Goal: Task Accomplishment & Management: Complete application form

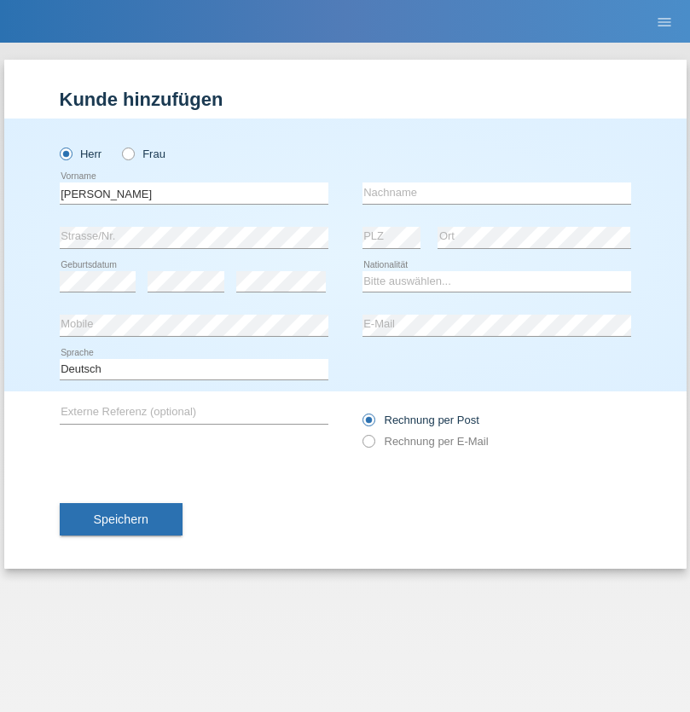
type input "[PERSON_NAME]"
click at [497, 193] on input "text" at bounding box center [497, 193] width 269 height 21
type input "[PERSON_NAME]"
select select "PT"
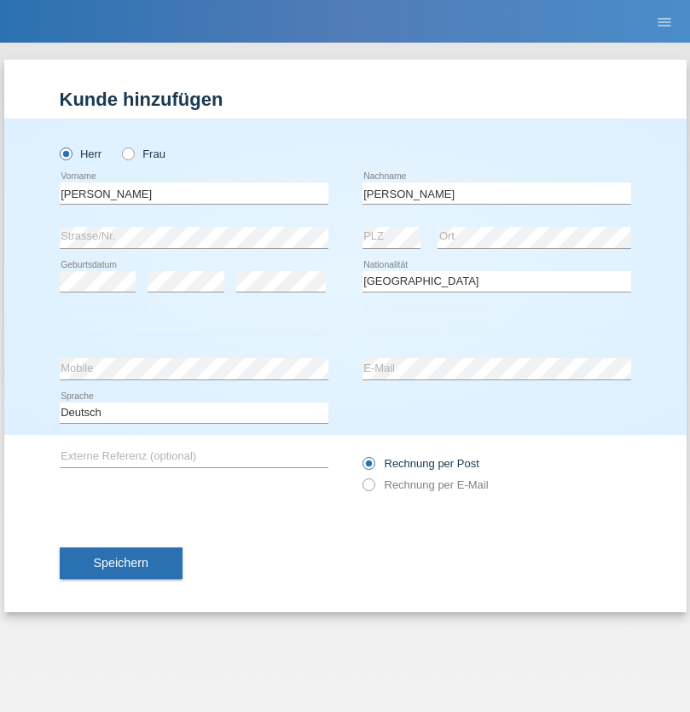
select select "C"
select select "01"
select select "07"
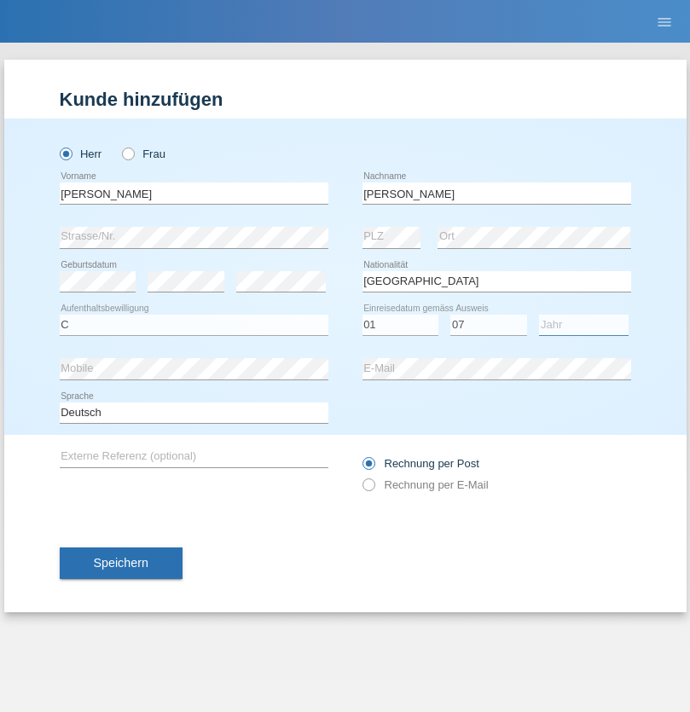
select select "2005"
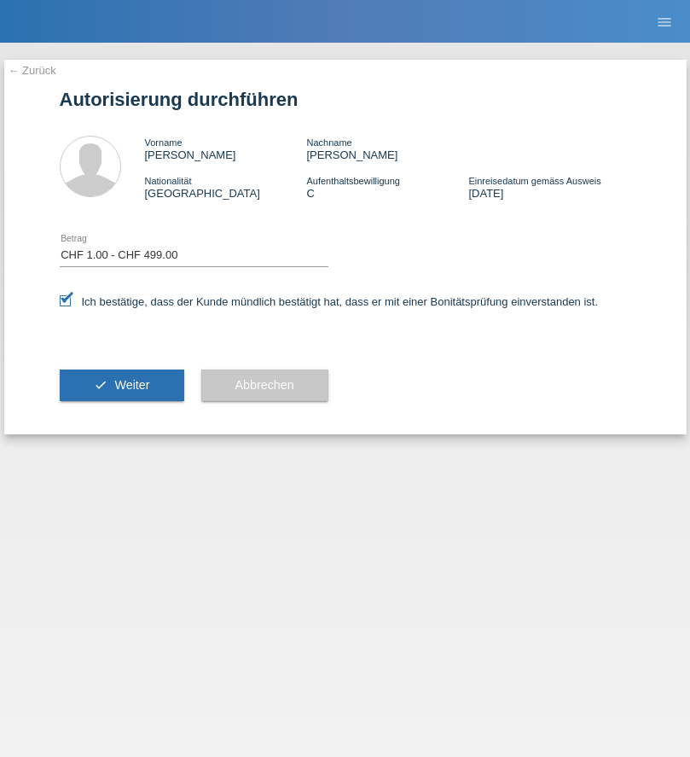
select select "1"
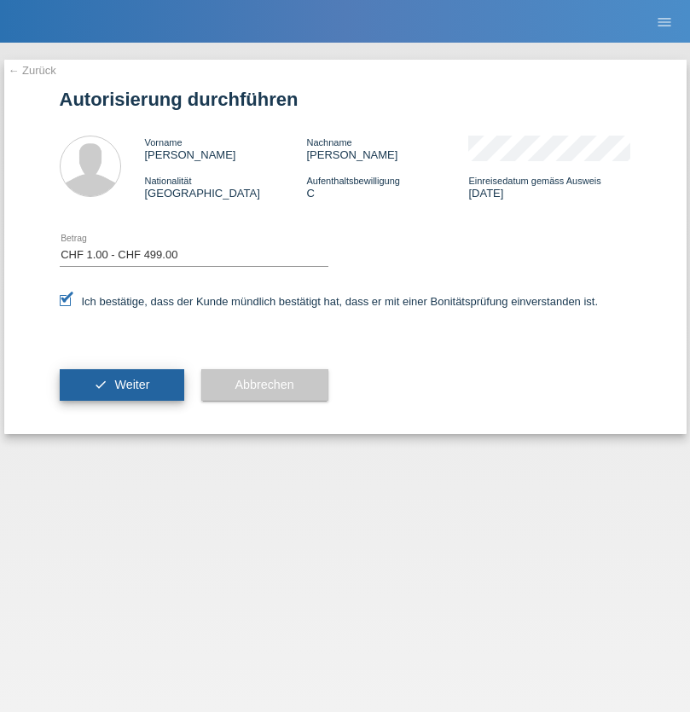
click at [121, 385] on span "Weiter" at bounding box center [131, 385] width 35 height 14
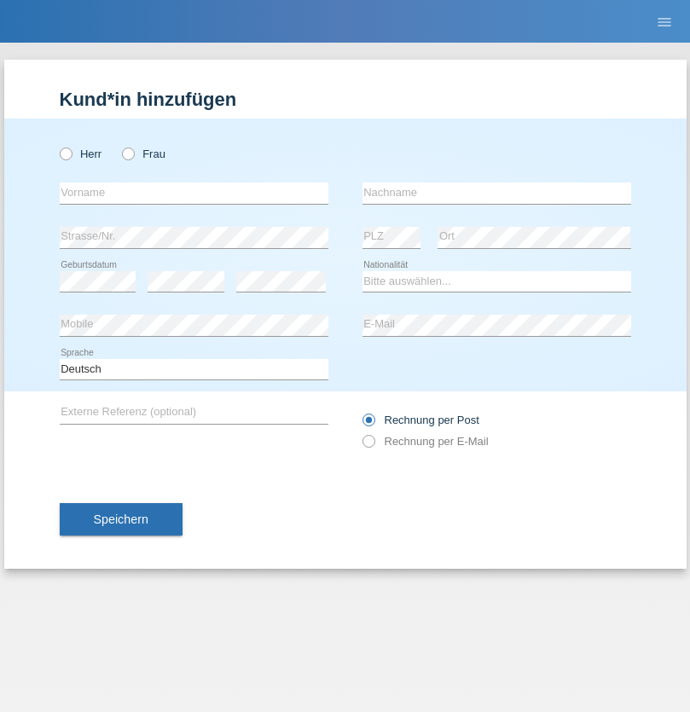
radio input "true"
click at [194, 193] on input "text" at bounding box center [194, 193] width 269 height 21
type input "Mateus"
click at [497, 193] on input "text" at bounding box center [497, 193] width 269 height 21
type input "souza"
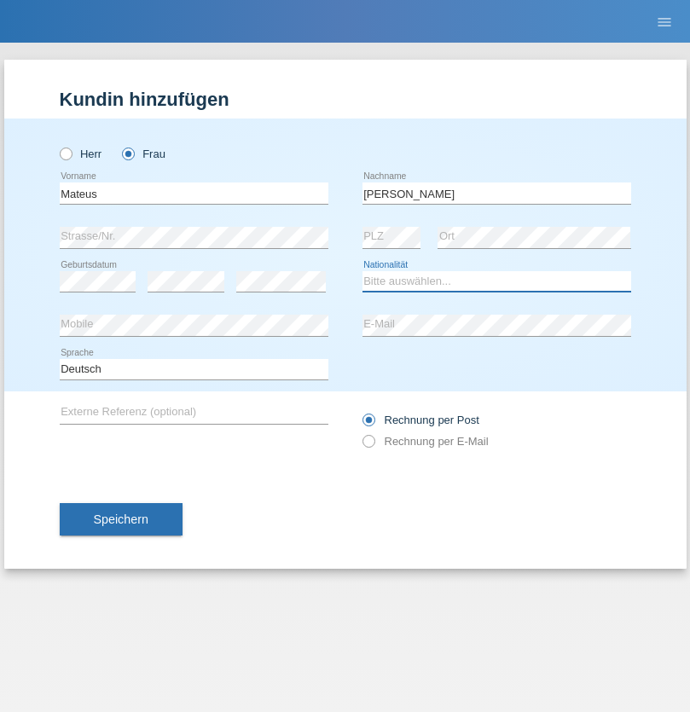
select select "CH"
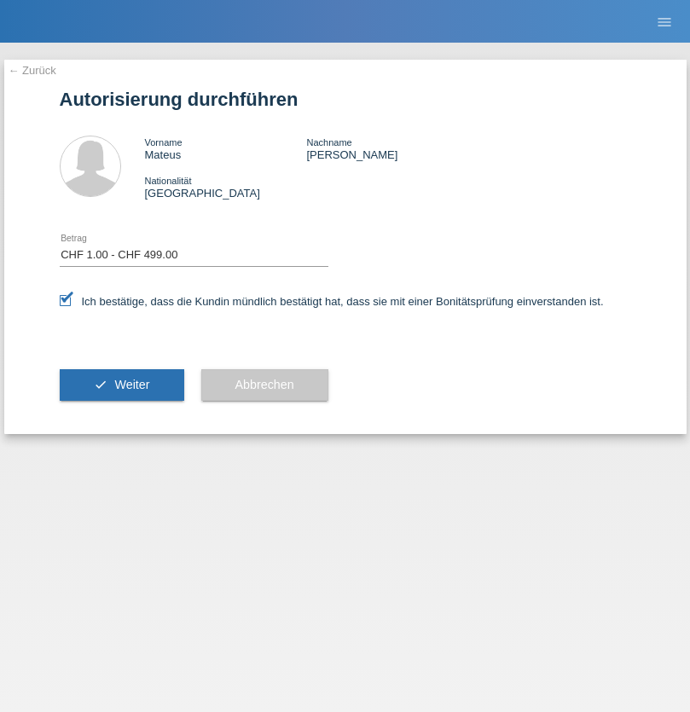
select select "1"
click at [121, 385] on span "Weiter" at bounding box center [131, 385] width 35 height 14
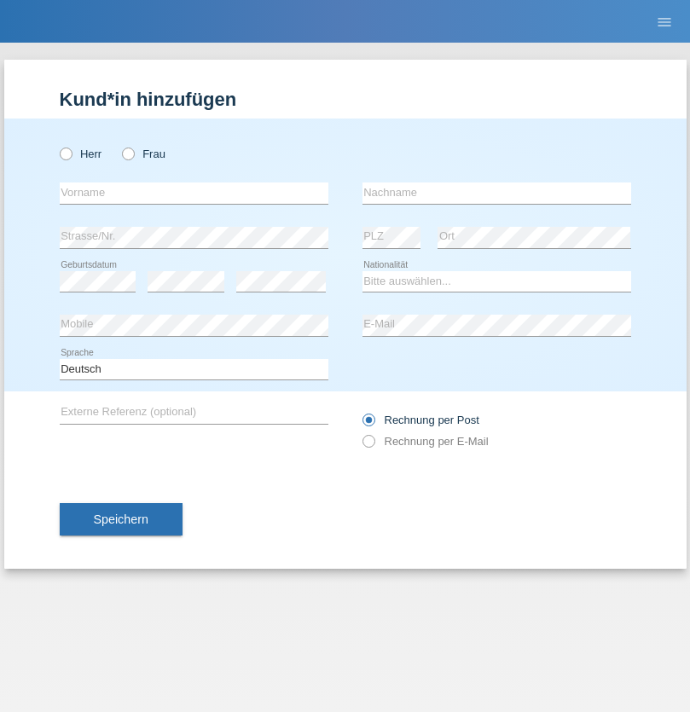
radio input "true"
click at [194, 193] on input "text" at bounding box center [194, 193] width 269 height 21
type input "Sabit"
click at [497, 193] on input "text" at bounding box center [497, 193] width 269 height 21
type input "Shabanovikj"
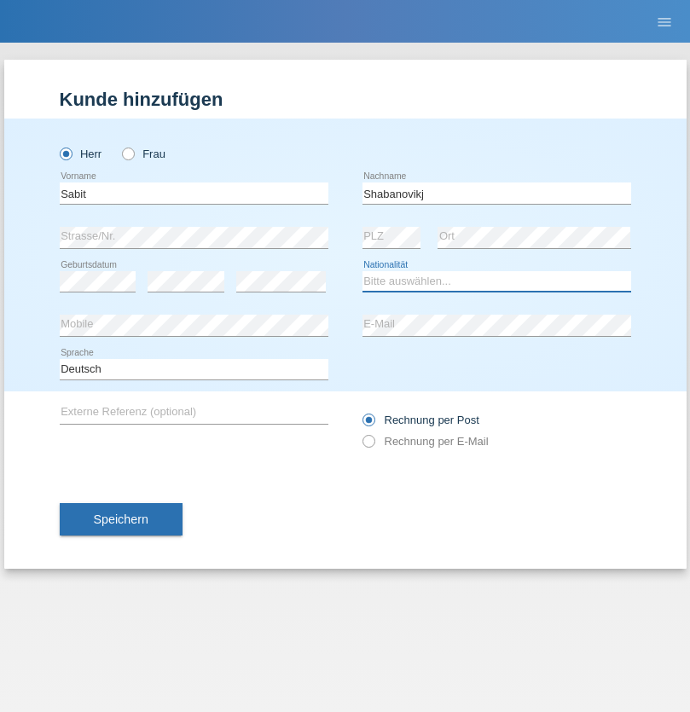
select select "MK"
select select "C"
select select "29"
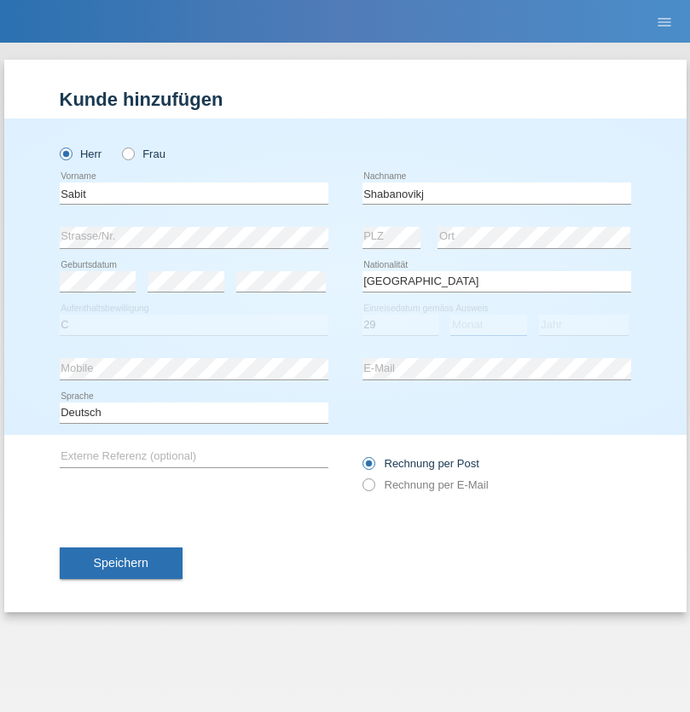
select select "10"
select select "2001"
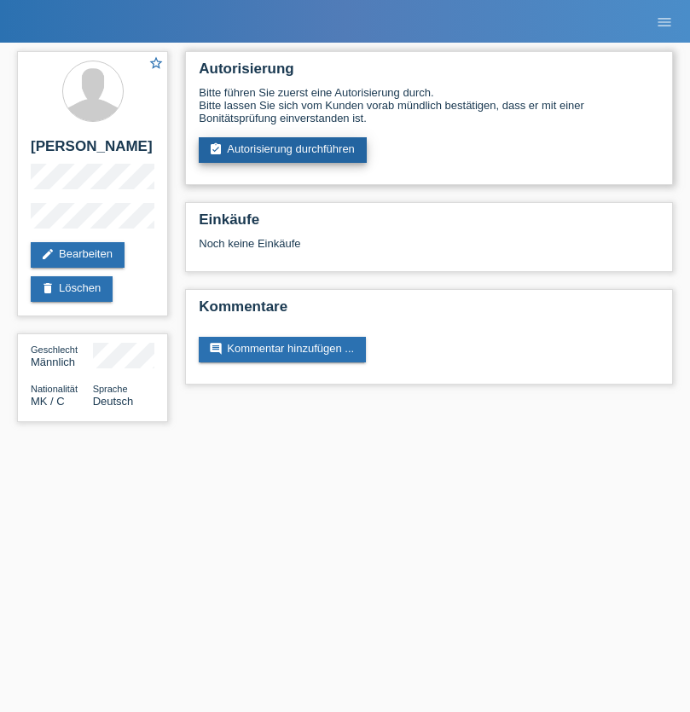
click at [283, 150] on link "assignment_turned_in Autorisierung durchführen" at bounding box center [283, 150] width 168 height 26
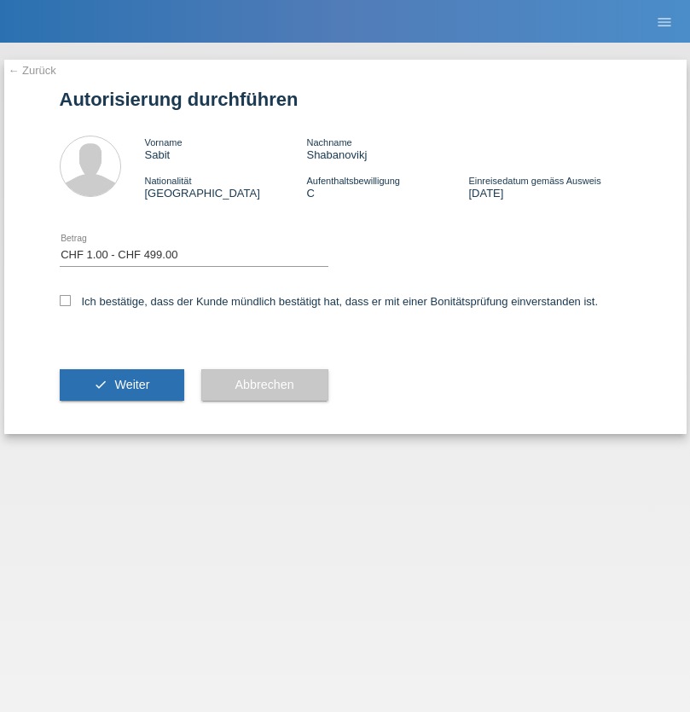
select select "1"
checkbox input "true"
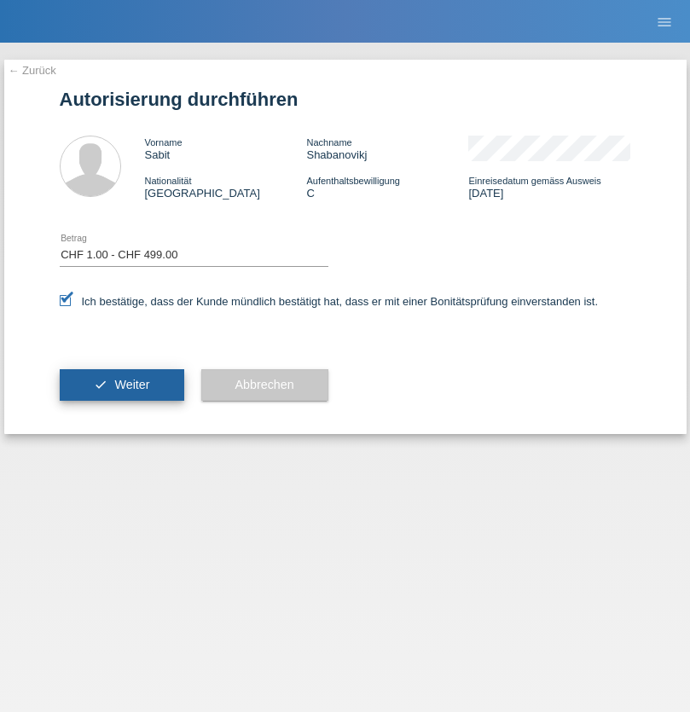
click at [121, 385] on span "Weiter" at bounding box center [131, 385] width 35 height 14
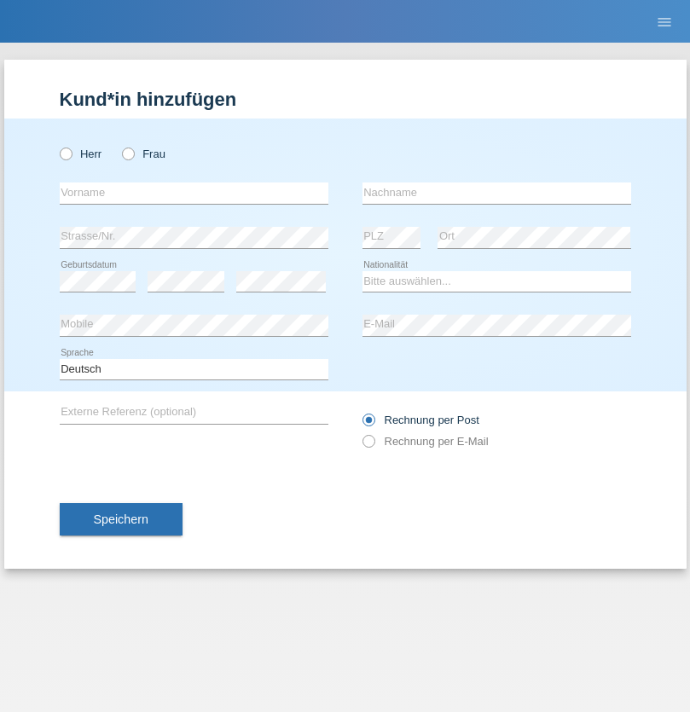
radio input "true"
click at [194, 193] on input "text" at bounding box center [194, 193] width 269 height 21
type input "[PERSON_NAME]"
click at [497, 193] on input "text" at bounding box center [497, 193] width 269 height 21
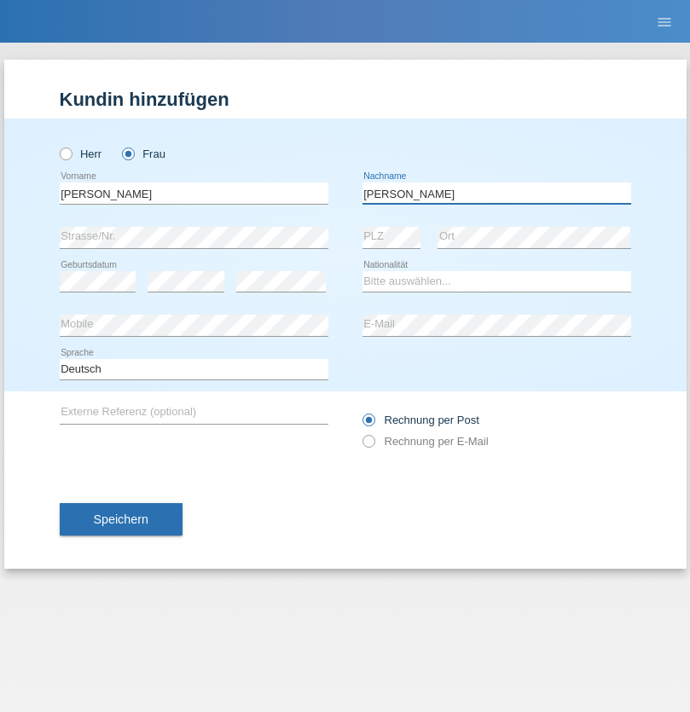
type input "[PERSON_NAME]"
select select "CH"
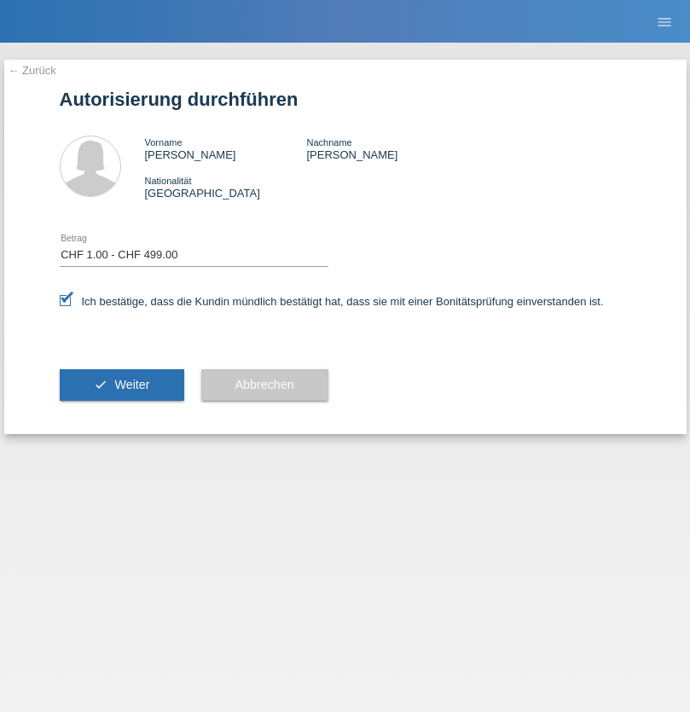
select select "1"
click at [121, 385] on span "Weiter" at bounding box center [131, 385] width 35 height 14
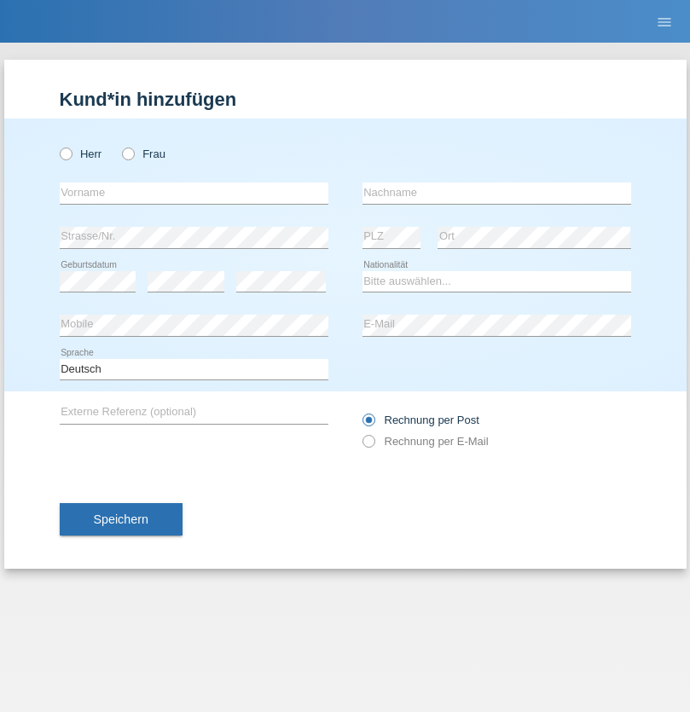
radio input "true"
click at [194, 193] on input "text" at bounding box center [194, 193] width 269 height 21
type input "[PERSON_NAME]"
click at [497, 193] on input "text" at bounding box center [497, 193] width 269 height 21
type input "Bucher"
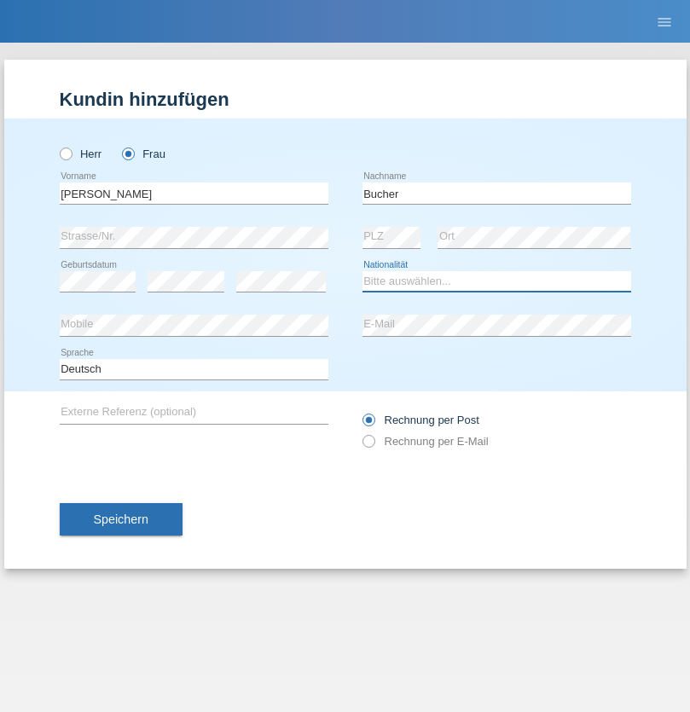
select select "CH"
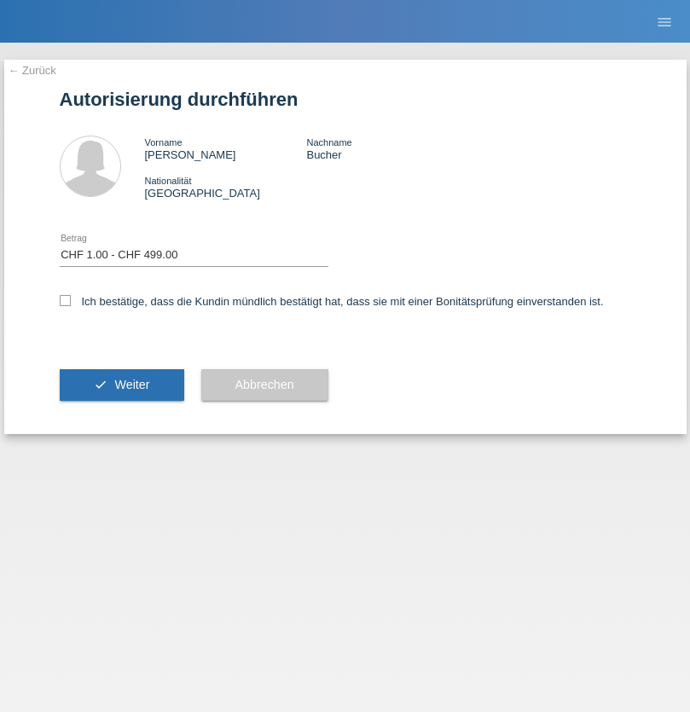
select select "1"
checkbox input "true"
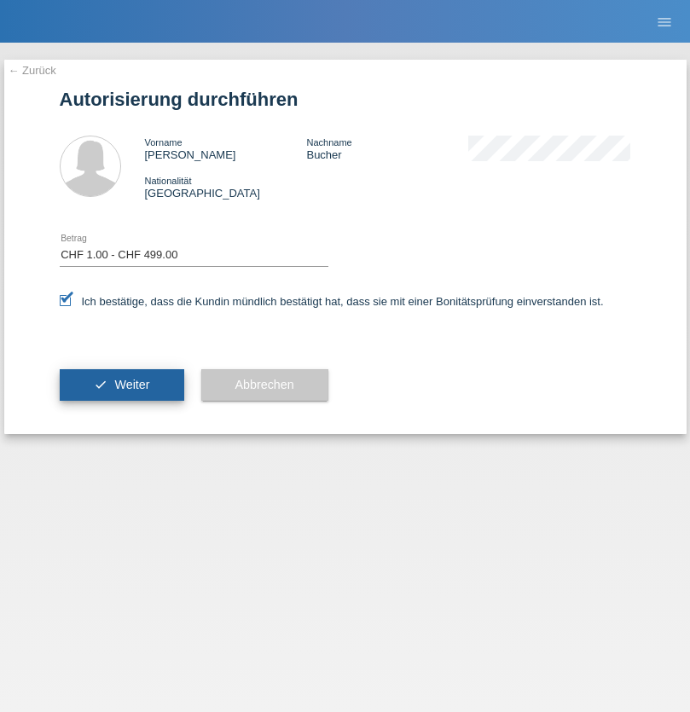
click at [121, 385] on span "Weiter" at bounding box center [131, 385] width 35 height 14
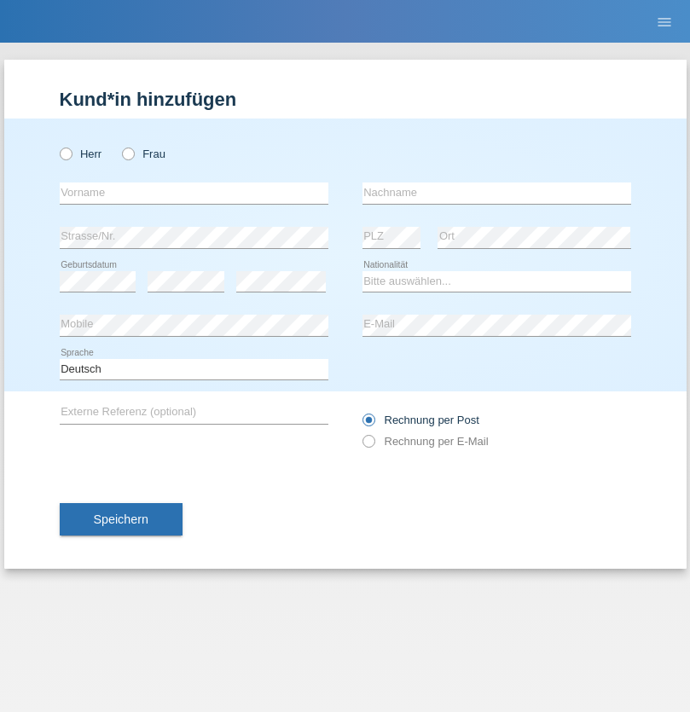
radio input "true"
click at [194, 193] on input "text" at bounding box center [194, 193] width 269 height 21
type input "Abdoul karim"
click at [497, 193] on input "text" at bounding box center [497, 193] width 269 height 21
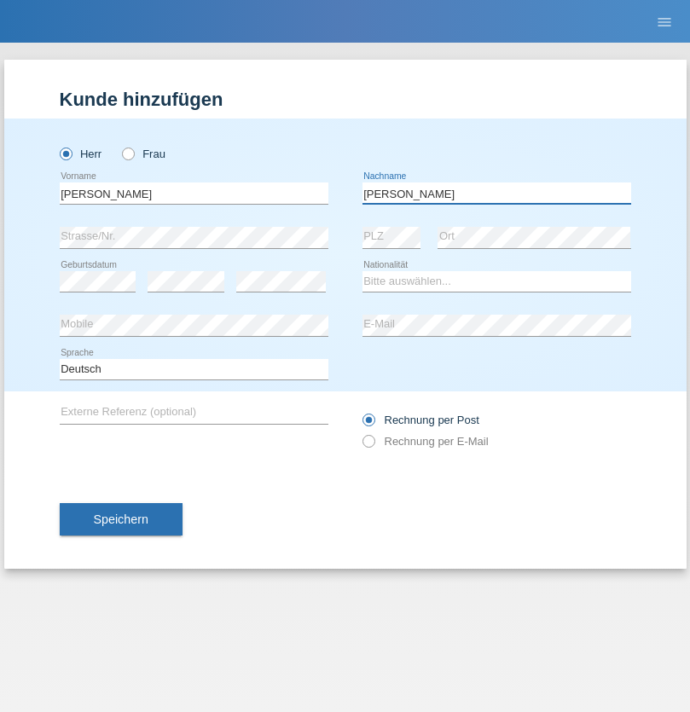
type input "Lenaud"
select select "GN"
select select "C"
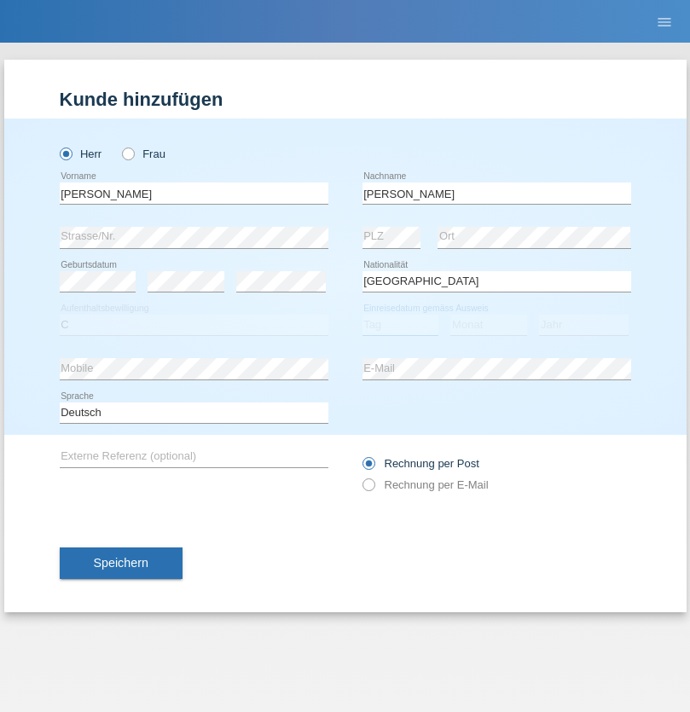
select select "09"
select select "11"
select select "2005"
